Goal: Information Seeking & Learning: Learn about a topic

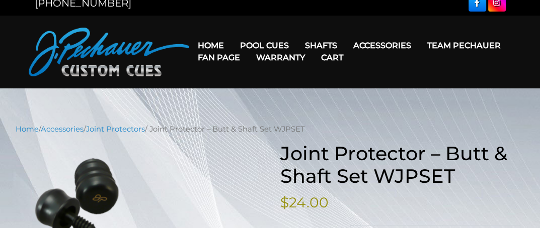
scroll to position [8, 0]
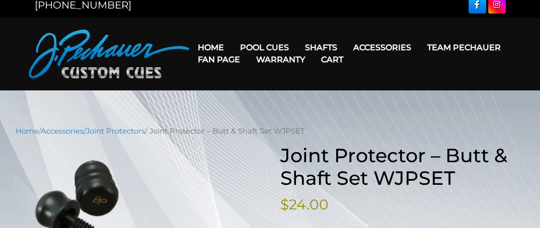
click at [272, 48] on link "Warranty" at bounding box center [279, 60] width 65 height 26
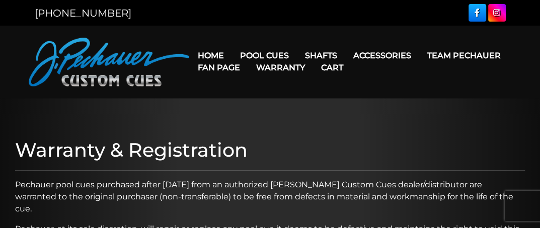
click at [271, 55] on link "Warranty" at bounding box center [279, 68] width 65 height 26
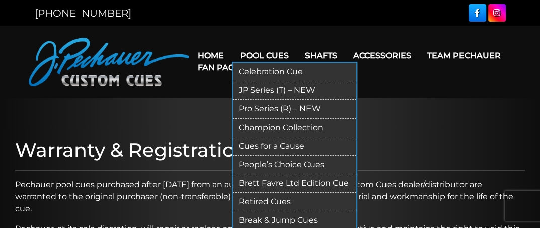
click at [262, 110] on link "Pro Series (R) – NEW" at bounding box center [294, 109] width 124 height 19
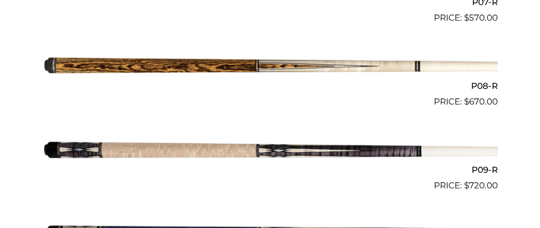
scroll to position [885, 0]
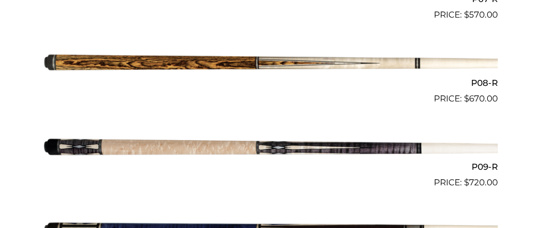
click at [72, 144] on img at bounding box center [270, 147] width 455 height 75
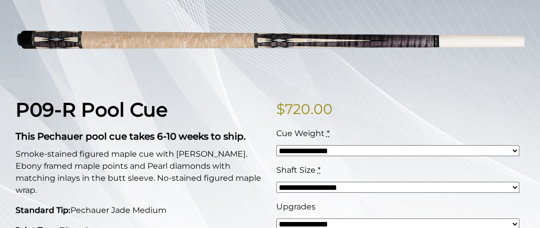
scroll to position [201, 0]
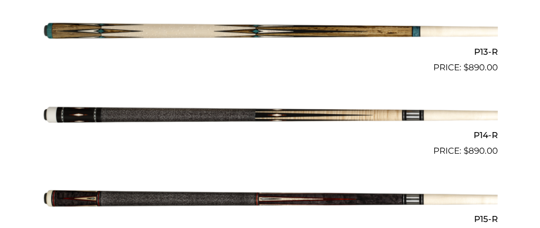
scroll to position [1345, 0]
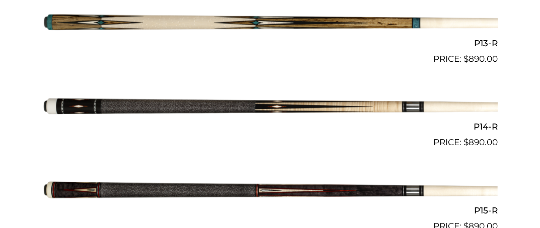
click at [287, 107] on img at bounding box center [270, 106] width 455 height 75
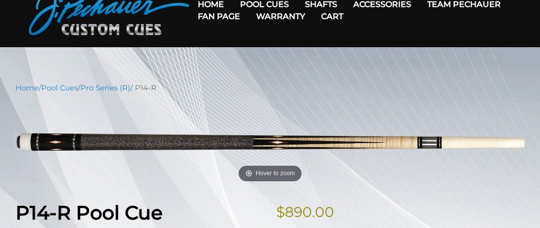
scroll to position [52, 0]
